Goal: Task Accomplishment & Management: Manage account settings

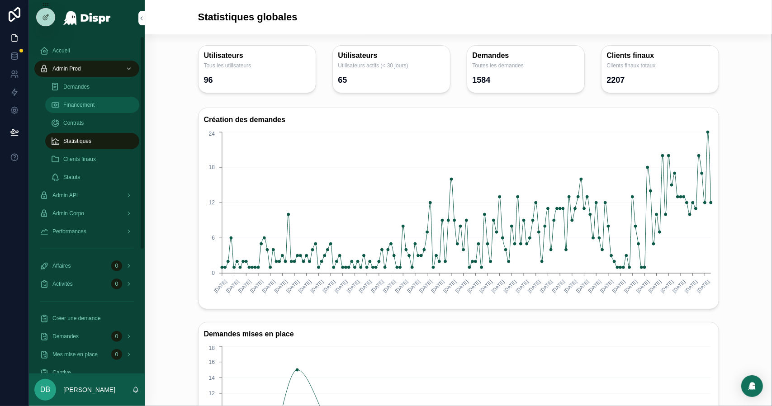
click at [101, 107] on div "Financement" at bounding box center [92, 105] width 83 height 14
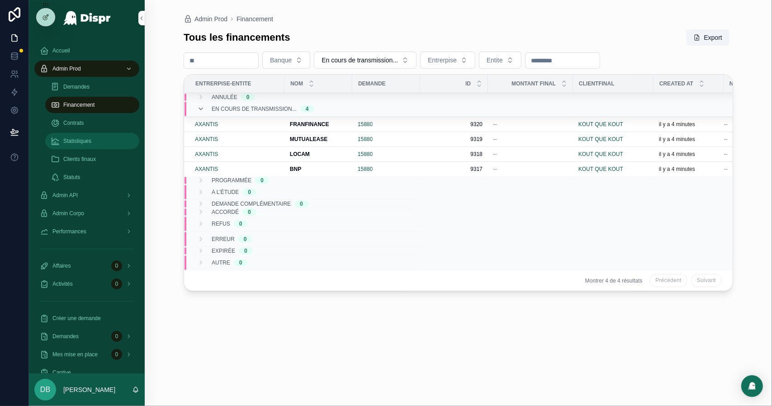
click at [90, 143] on span "Statistiques" at bounding box center [77, 140] width 28 height 7
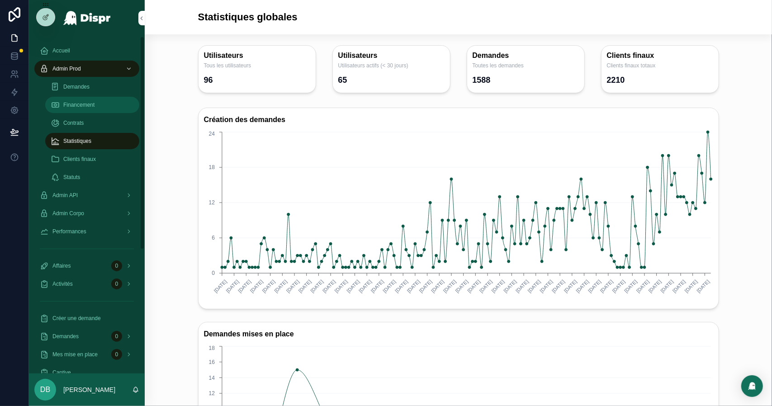
click at [88, 111] on div "Financement" at bounding box center [92, 105] width 83 height 14
click at [108, 99] on div "Financement" at bounding box center [92, 105] width 83 height 14
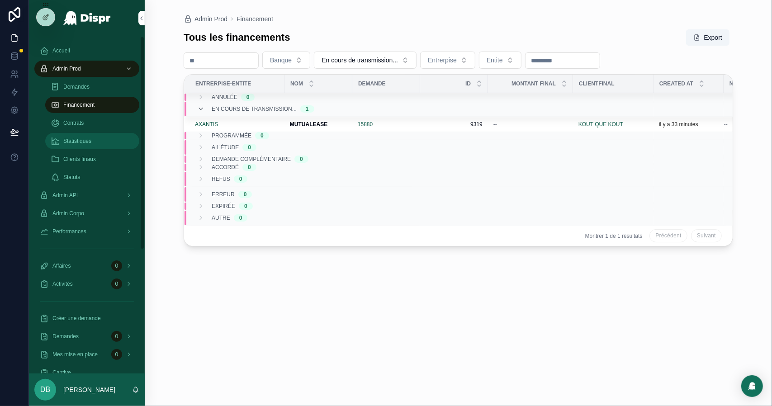
click at [88, 144] on span "Statistiques" at bounding box center [77, 140] width 28 height 7
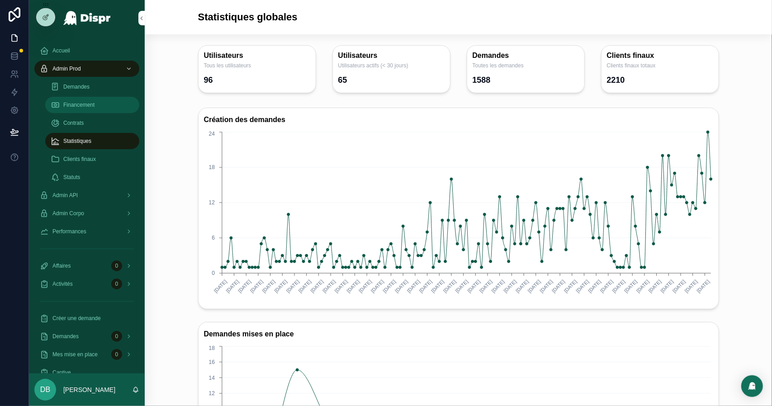
click at [94, 108] on span "Financement" at bounding box center [78, 104] width 31 height 7
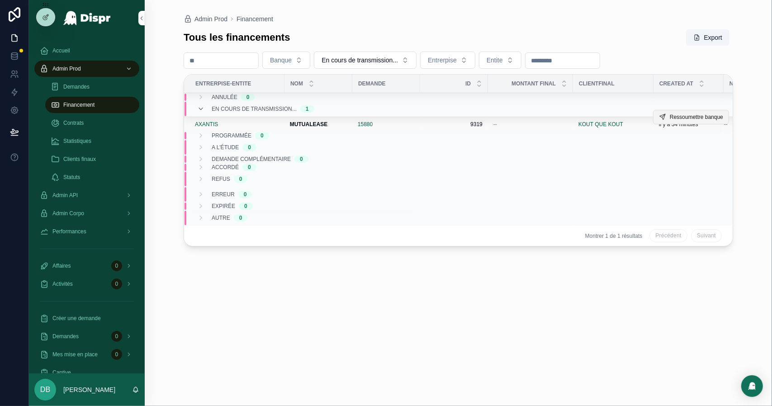
click at [679, 117] on span "Ressoumettre banque" at bounding box center [695, 116] width 53 height 7
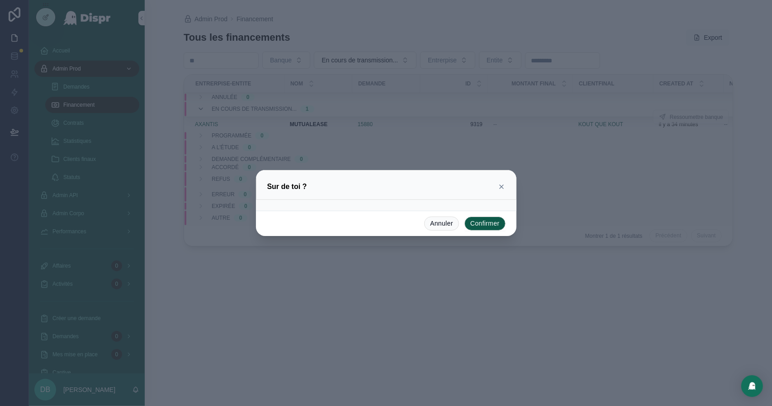
click at [488, 227] on button "Confirmer" at bounding box center [484, 224] width 41 height 14
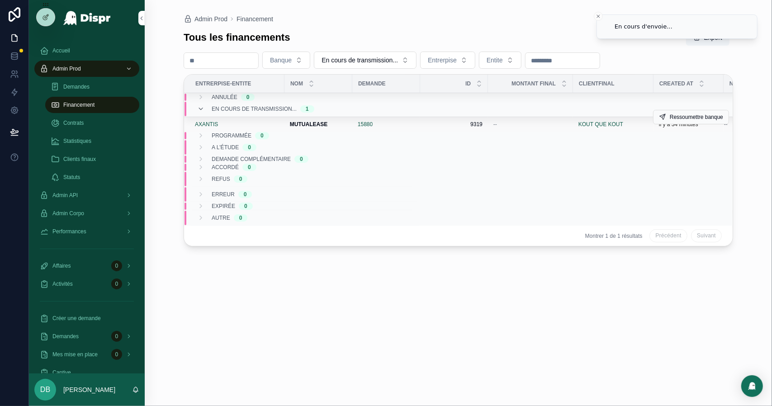
click at [413, 125] on div "15880" at bounding box center [386, 124] width 57 height 7
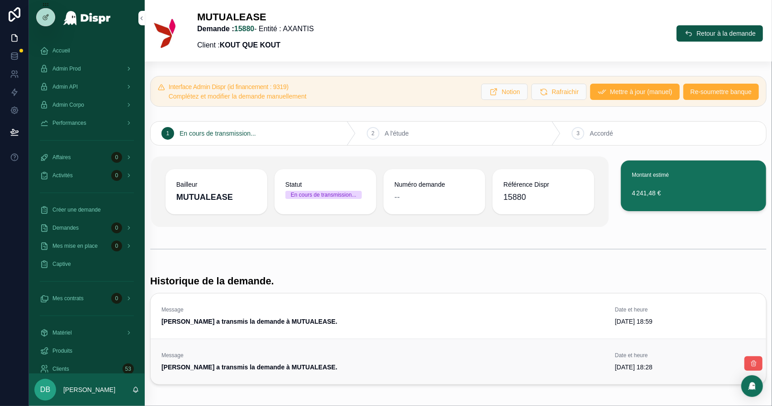
click at [749, 364] on icon "scrollable content" at bounding box center [752, 363] width 7 height 7
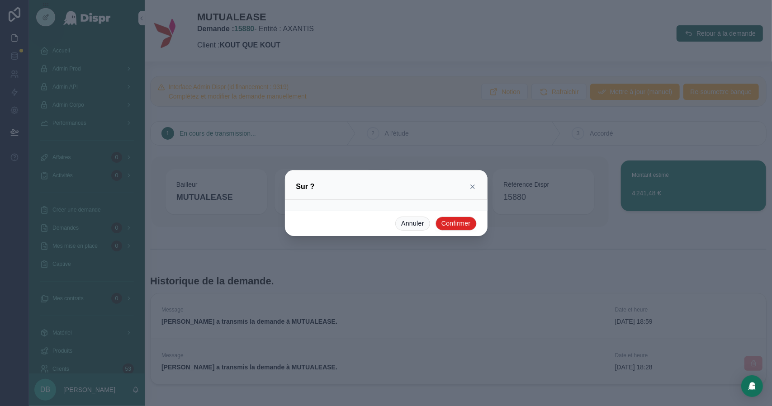
click at [452, 226] on button "Confirmer" at bounding box center [455, 224] width 41 height 14
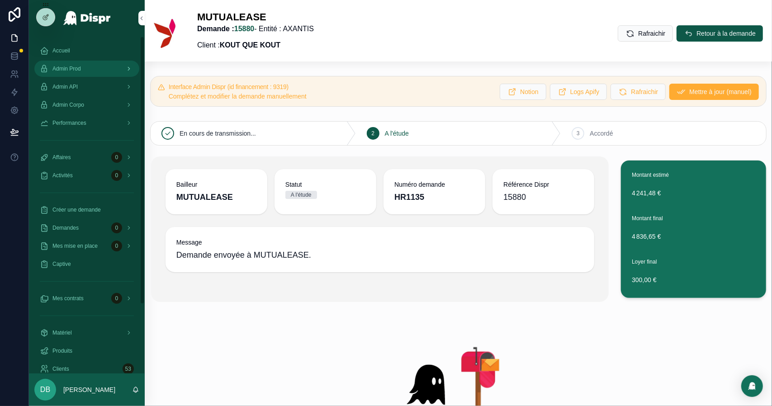
click at [101, 72] on div "Admin Prod" at bounding box center [87, 68] width 94 height 14
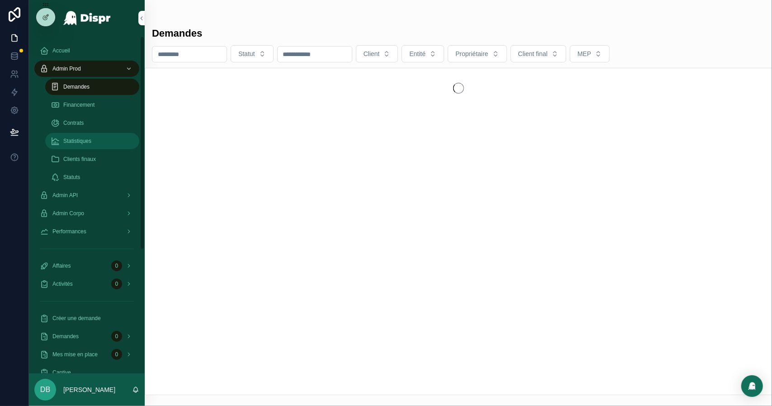
click at [91, 140] on span "Statistiques" at bounding box center [77, 140] width 28 height 7
